Goal: Task Accomplishment & Management: Manage account settings

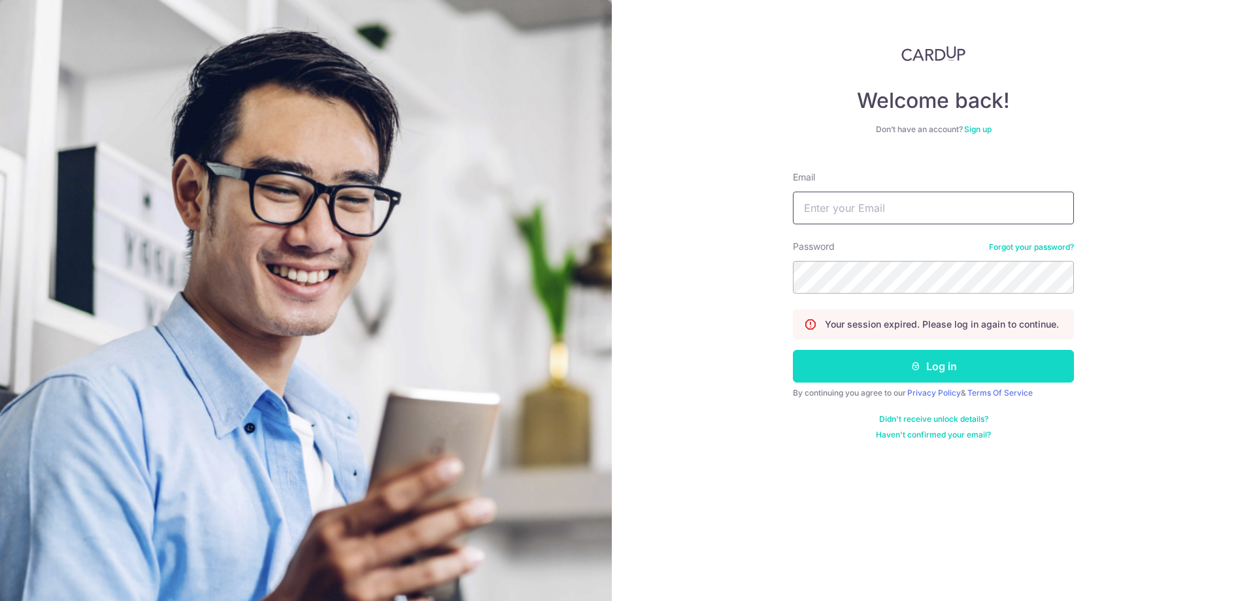
type input "[EMAIL_ADDRESS][DOMAIN_NAME]"
click at [902, 365] on button "Log in" at bounding box center [933, 366] width 281 height 33
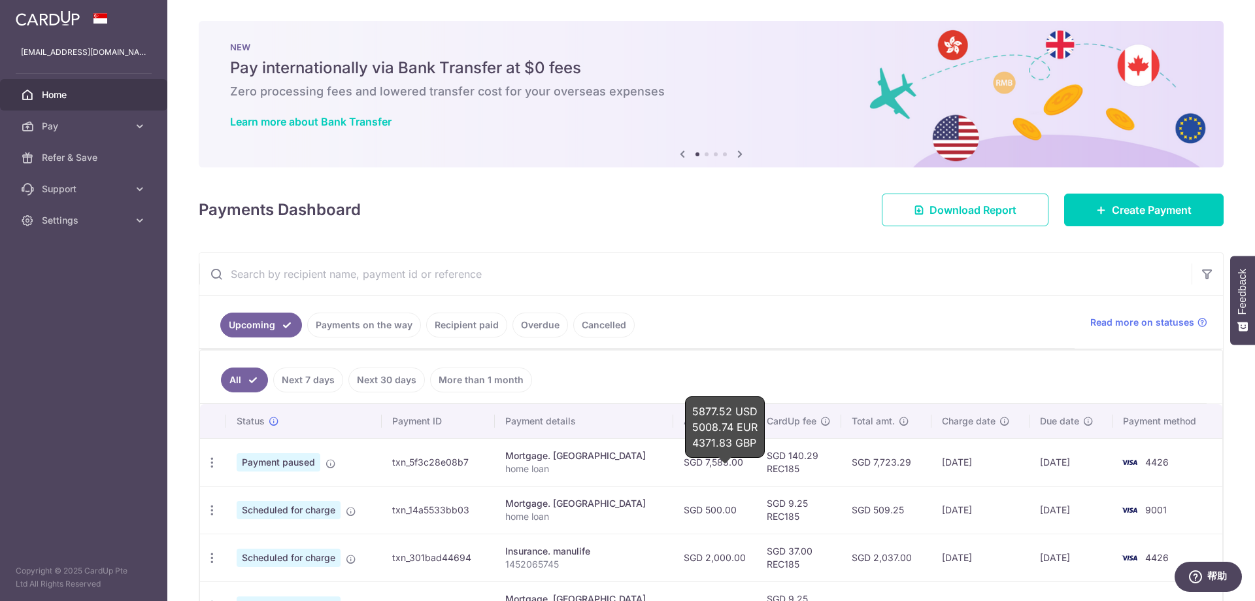
scroll to position [65, 0]
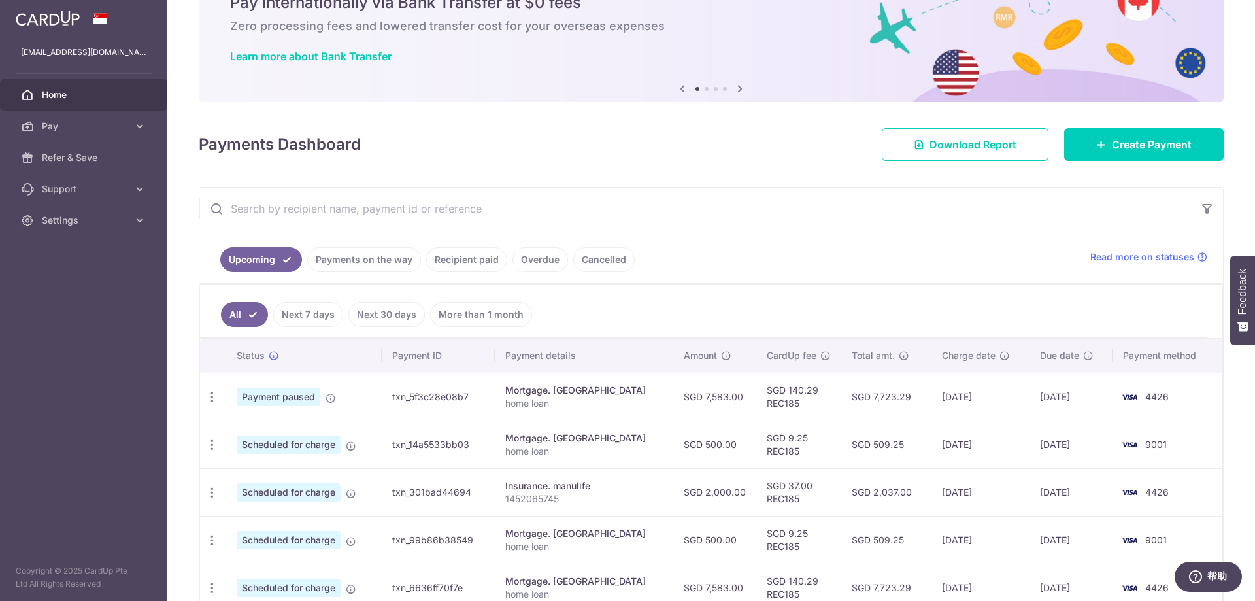
click at [707, 183] on div "× Pause Schedule Pause all future payments in this series Pause just this one p…" at bounding box center [711, 300] width 1088 height 601
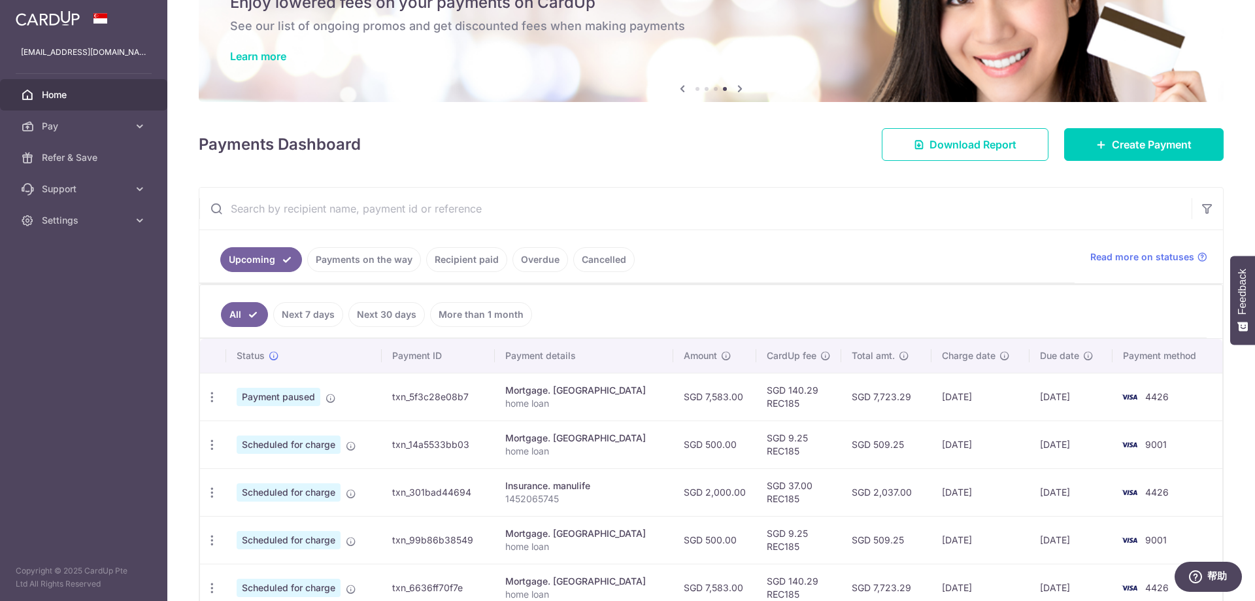
click at [379, 255] on link "Payments on the way" at bounding box center [364, 259] width 114 height 25
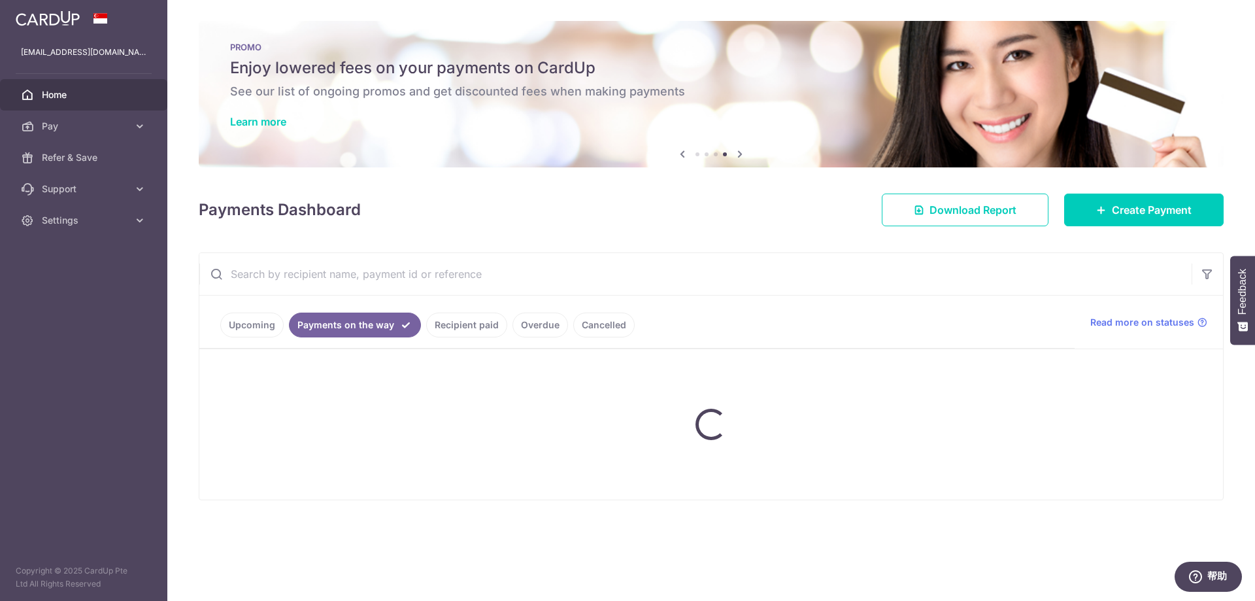
scroll to position [0, 0]
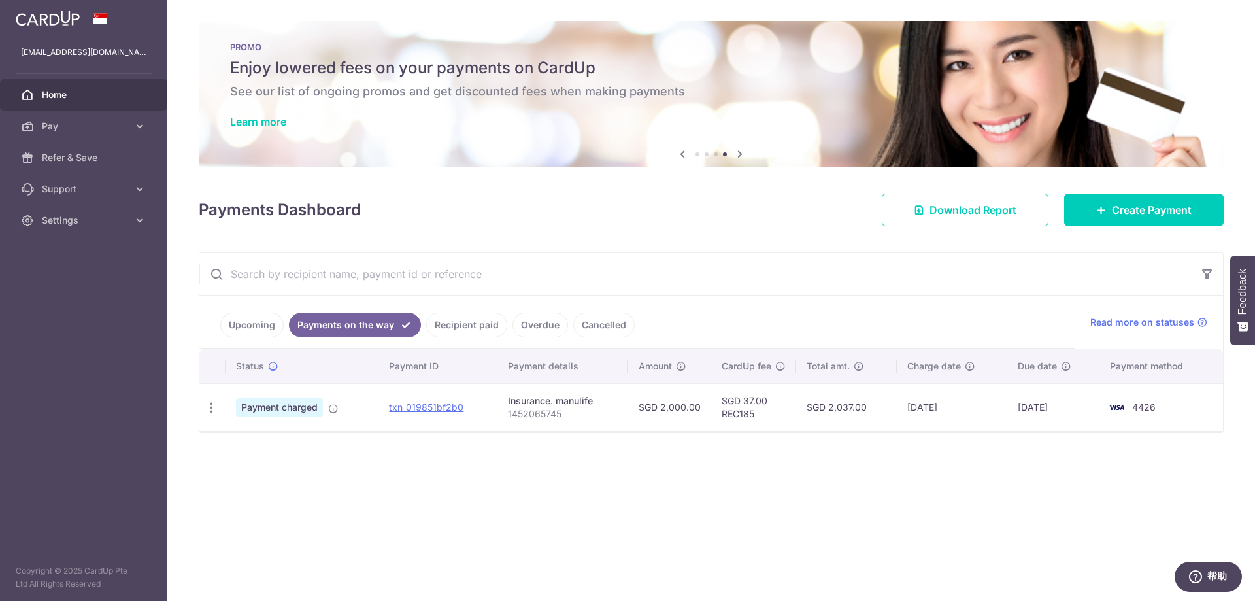
click at [472, 326] on link "Recipient paid" at bounding box center [466, 325] width 81 height 25
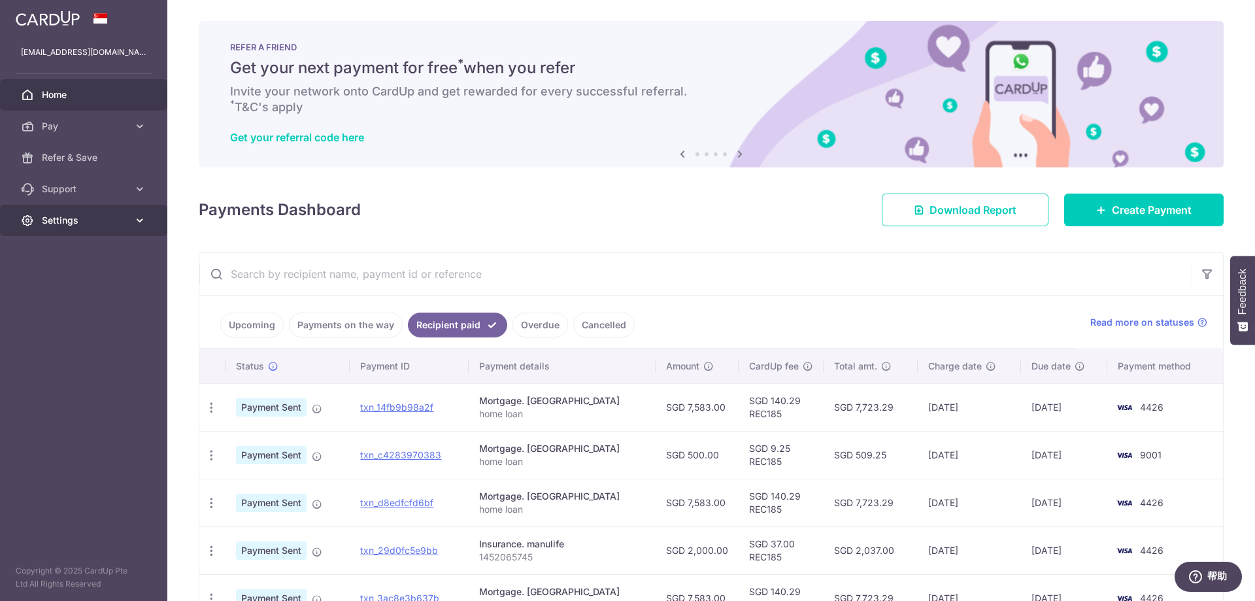
click at [142, 222] on icon at bounding box center [139, 220] width 13 height 13
click at [75, 280] on span "Logout" at bounding box center [85, 283] width 86 height 13
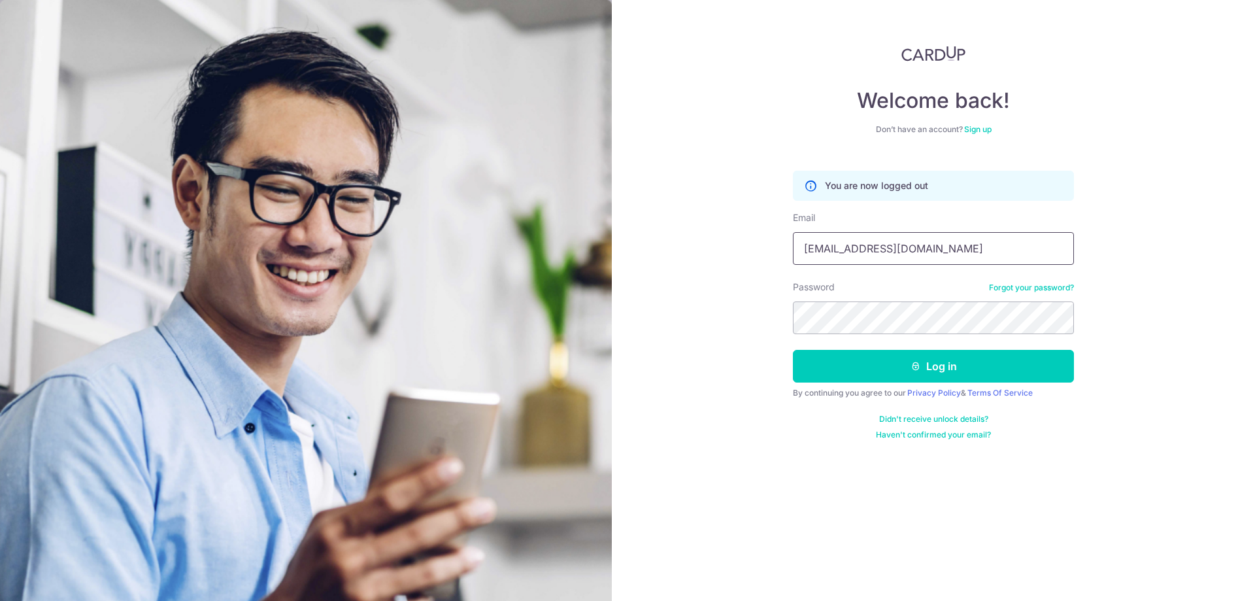
click at [922, 246] on input "[EMAIL_ADDRESS][DOMAIN_NAME]" at bounding box center [933, 248] width 281 height 33
type input "valching411@gmail.com"
click at [898, 363] on button "Log in" at bounding box center [933, 366] width 281 height 33
